Goal: Task Accomplishment & Management: Complete application form

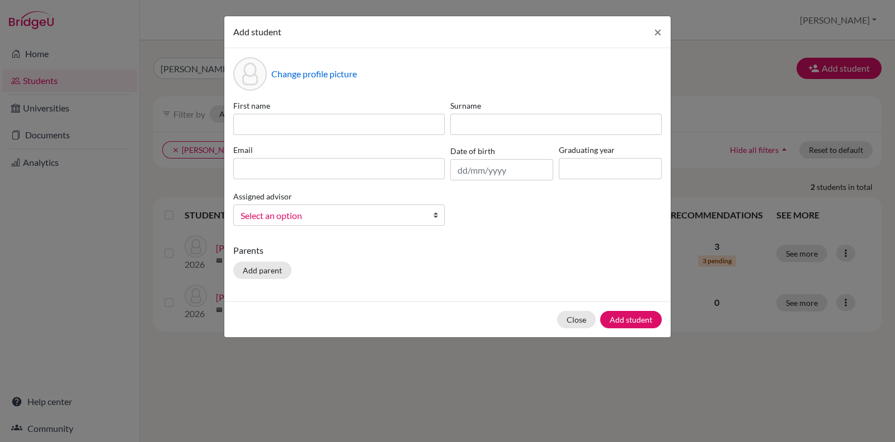
click at [329, 135] on div "First name Surname Email Date of birth Graduating year Assigned advisor Alexand…" at bounding box center [448, 167] width 434 height 135
click at [332, 128] on input at bounding box center [339, 124] width 212 height 21
paste input "Thea Marie Philip"
click at [296, 123] on input "Thea Marie Philip" at bounding box center [339, 124] width 212 height 21
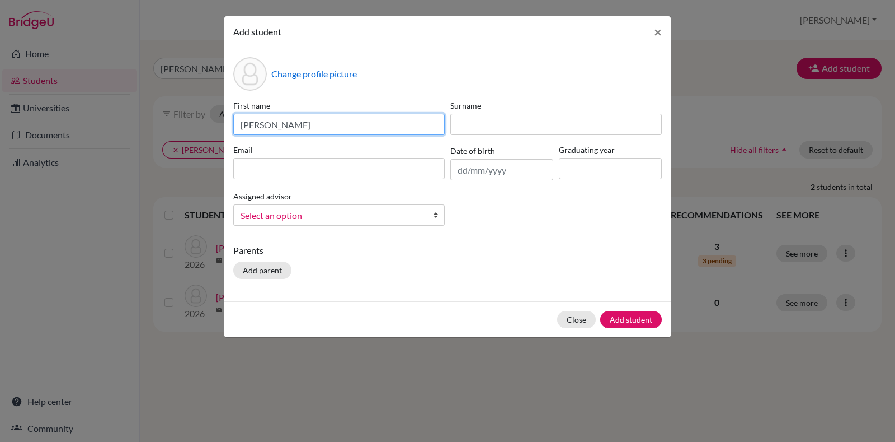
type input "Thea Marie"
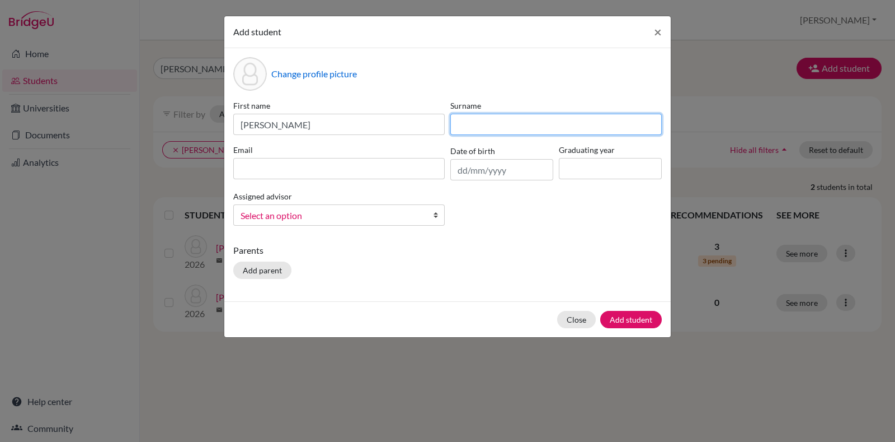
click at [487, 116] on input at bounding box center [557, 124] width 212 height 21
paste input "Philip"
type input "Philip"
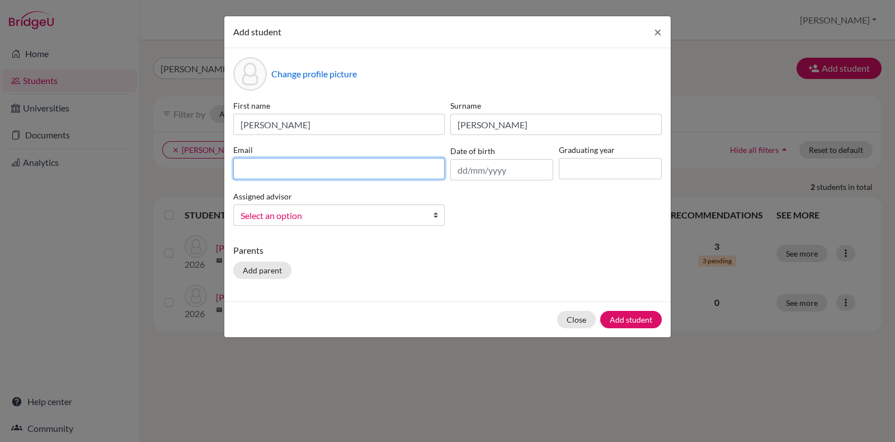
click at [320, 175] on input at bounding box center [339, 168] width 212 height 21
type input "thea.philip@candorschool.net"
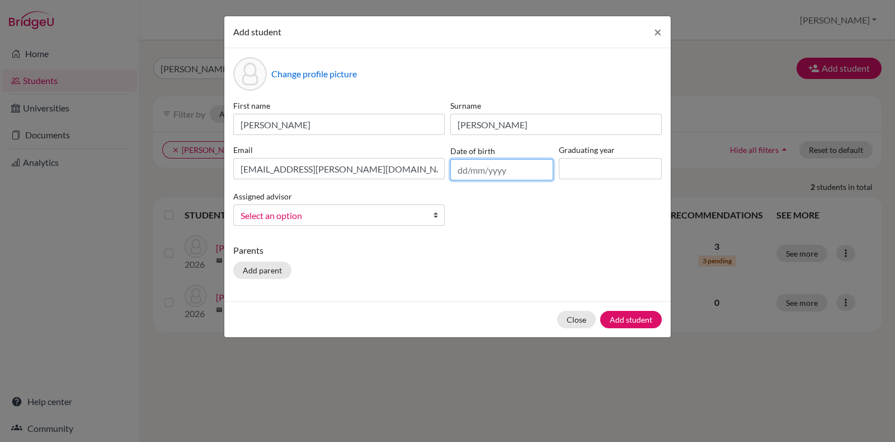
click at [484, 172] on input "text" at bounding box center [502, 169] width 103 height 21
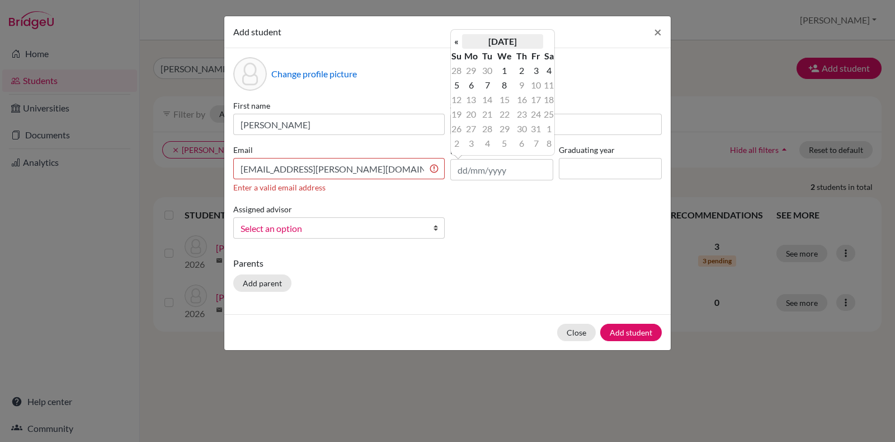
click at [513, 36] on th "October 2025" at bounding box center [502, 41] width 81 height 15
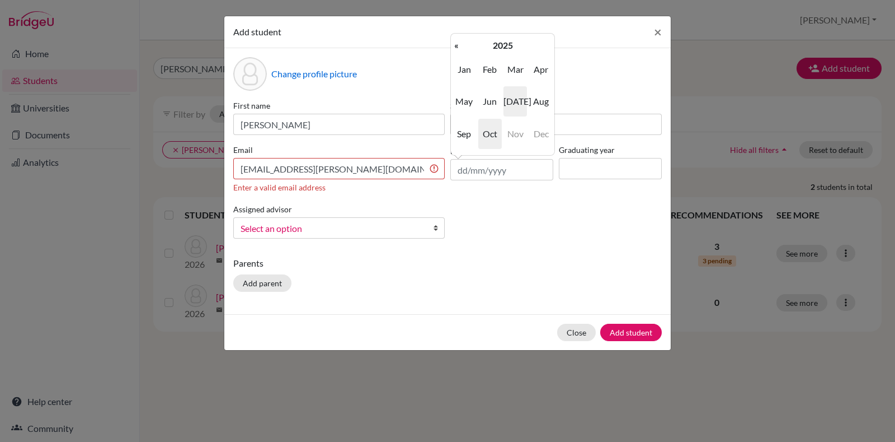
click at [511, 101] on span "Jul" at bounding box center [516, 101] width 24 height 30
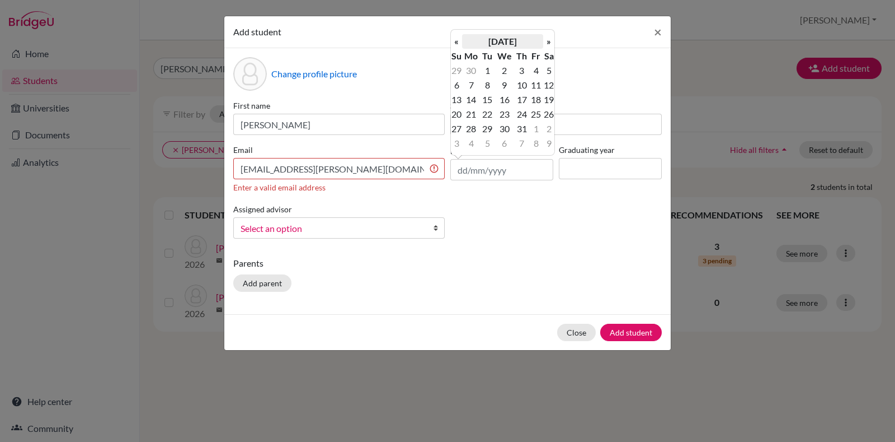
click at [495, 42] on th "July 2025" at bounding box center [502, 41] width 81 height 15
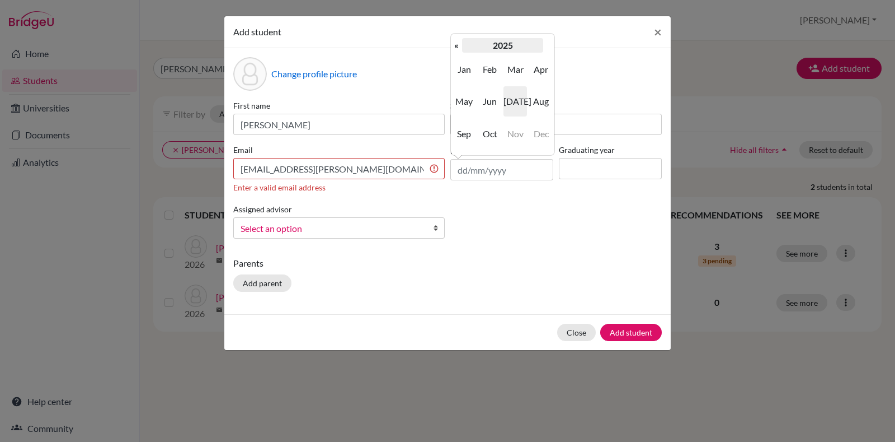
click at [496, 43] on th "2025" at bounding box center [502, 45] width 81 height 15
click at [503, 49] on th "2020-2029" at bounding box center [502, 45] width 81 height 15
click at [494, 46] on th "2000-2090" at bounding box center [502, 45] width 81 height 15
click at [486, 56] on span "2000" at bounding box center [491, 69] width 24 height 30
click at [488, 69] on span "2000" at bounding box center [491, 69] width 24 height 30
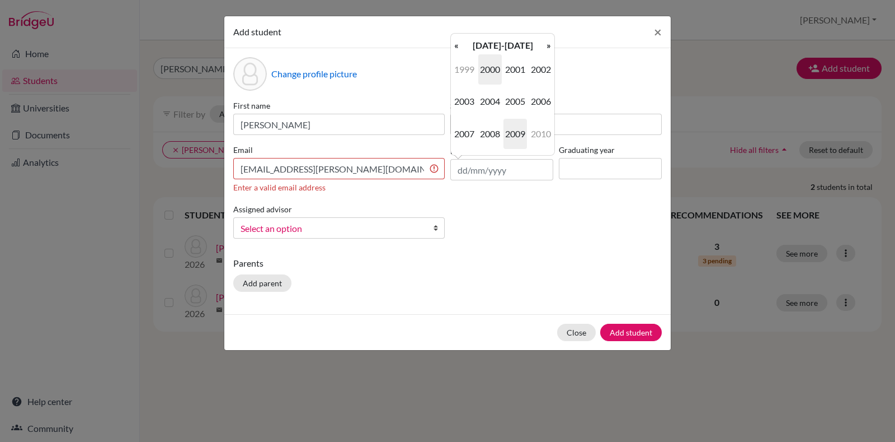
click at [512, 135] on span "2009" at bounding box center [516, 134] width 24 height 30
click at [523, 104] on span "Jul" at bounding box center [516, 101] width 24 height 30
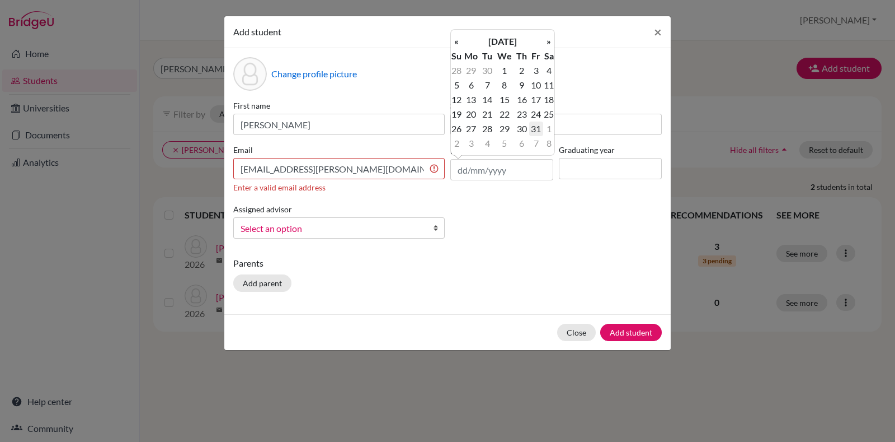
click at [532, 133] on td "31" at bounding box center [536, 128] width 14 height 15
type input "31/07/2009"
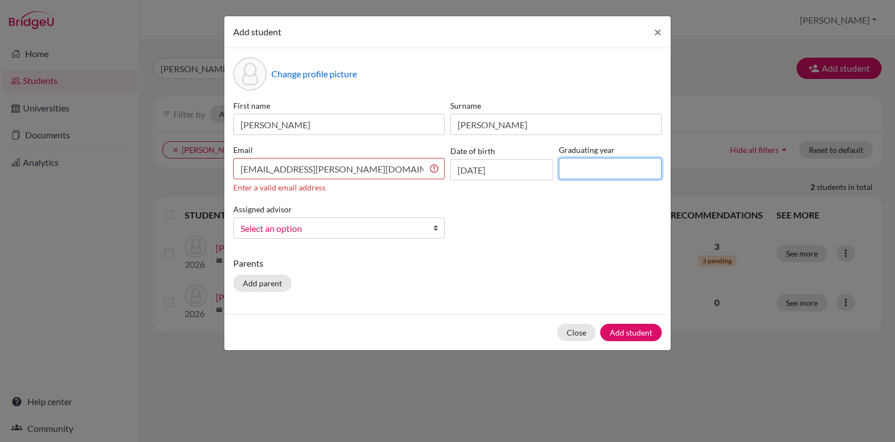
click at [585, 171] on input at bounding box center [610, 168] width 103 height 21
type input "2026"
click at [381, 166] on input "thea.philip@candorschool.net" at bounding box center [339, 168] width 212 height 21
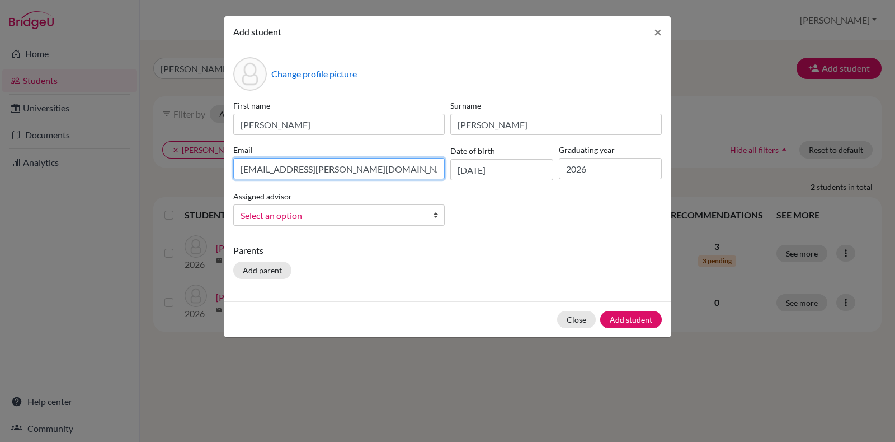
type input "thea.philip@candorschool.net"
click at [397, 225] on div "First name Thea Marie Surname Philip Email thea.philip@candorschool.net Date of…" at bounding box center [448, 167] width 434 height 135
click at [403, 220] on span "Select an option" at bounding box center [332, 215] width 182 height 15
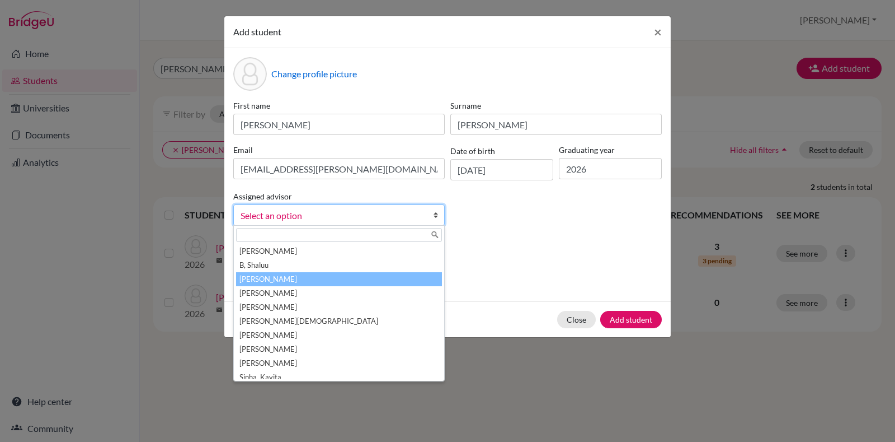
click at [353, 282] on li "Boaz, Priscilla" at bounding box center [339, 279] width 206 height 14
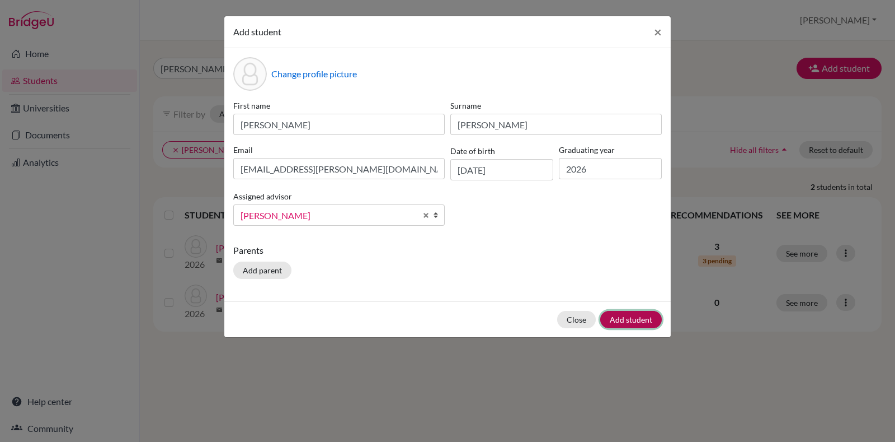
click at [648, 313] on button "Add student" at bounding box center [632, 319] width 62 height 17
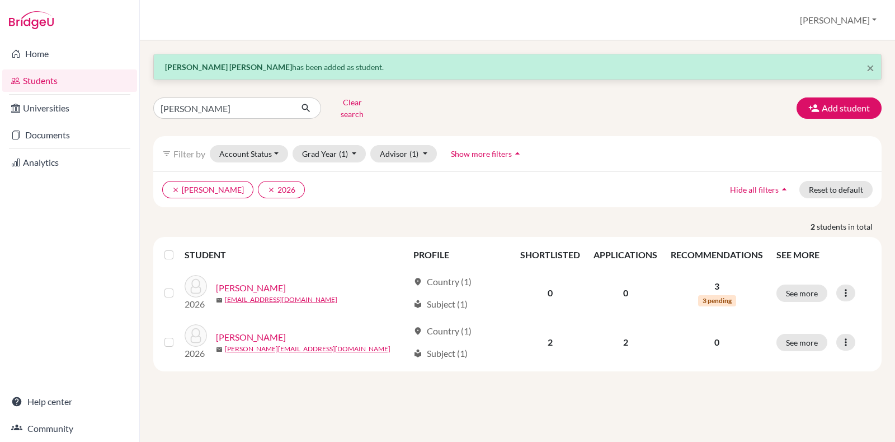
click at [270, 115] on div "× Thea Marie Philip has been added as student. Pramit Clear search Add student …" at bounding box center [517, 212] width 729 height 317
click at [266, 112] on input "Pramit" at bounding box center [222, 107] width 139 height 21
paste input "Philip"
type input "Philip"
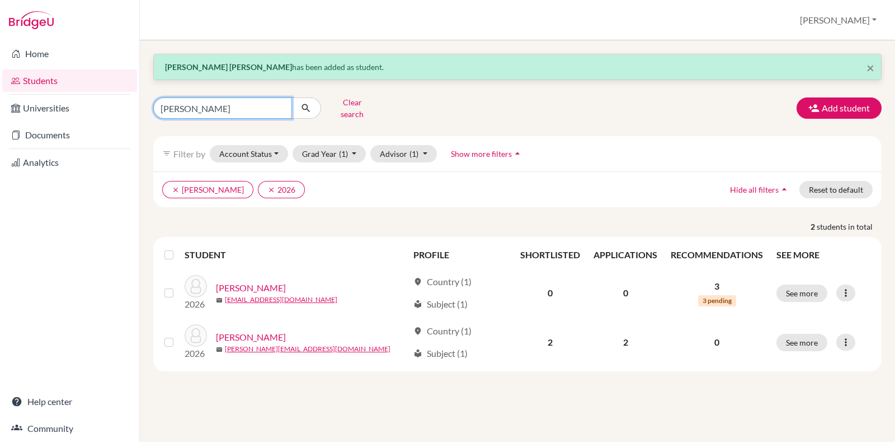
click button "submit" at bounding box center [307, 107] width 30 height 21
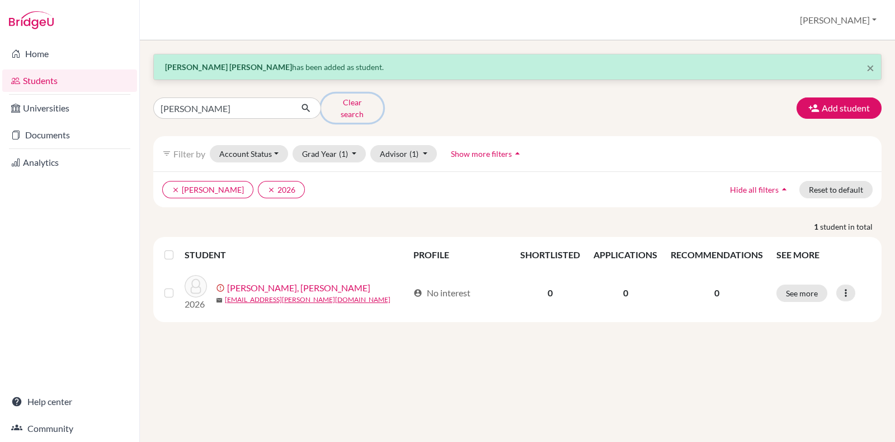
click at [362, 96] on button "Clear search" at bounding box center [352, 107] width 62 height 29
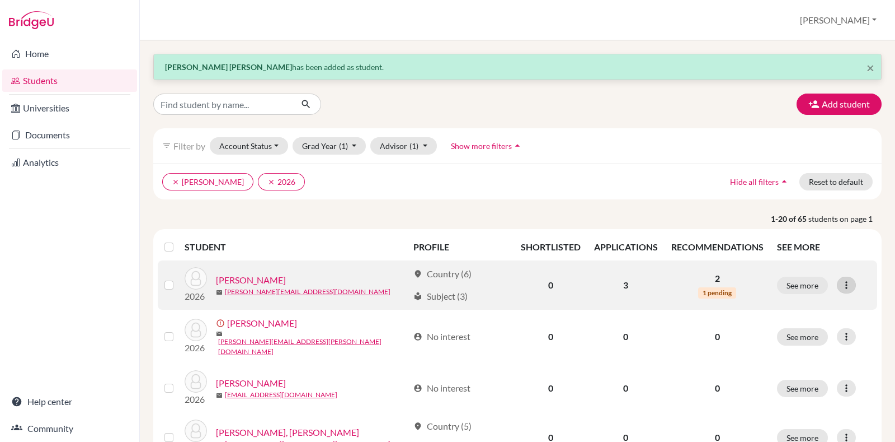
click at [837, 289] on div at bounding box center [846, 284] width 19 height 17
click at [795, 276] on button "See more" at bounding box center [802, 284] width 51 height 17
click at [791, 287] on button "See more" at bounding box center [802, 284] width 51 height 17
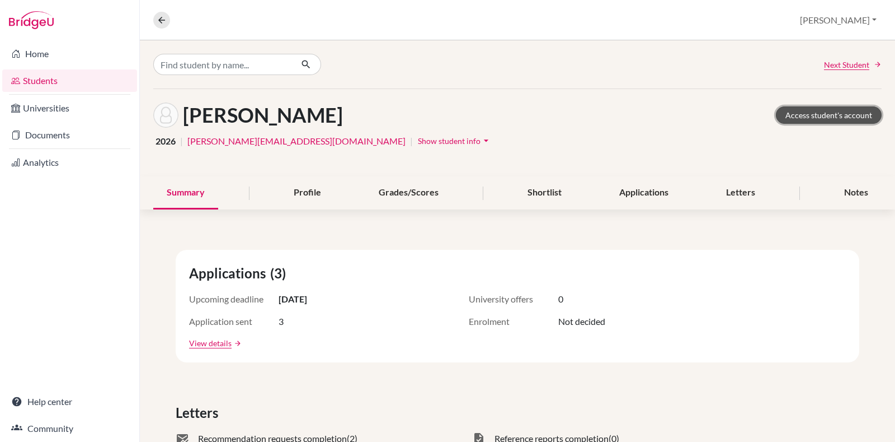
click at [827, 118] on link "Access student's account" at bounding box center [829, 114] width 106 height 17
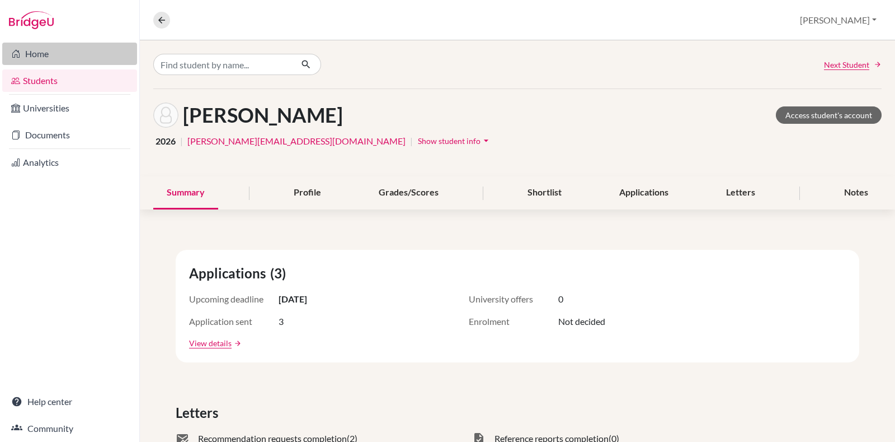
click at [68, 54] on link "Home" at bounding box center [69, 54] width 135 height 22
